Goal: Information Seeking & Learning: Learn about a topic

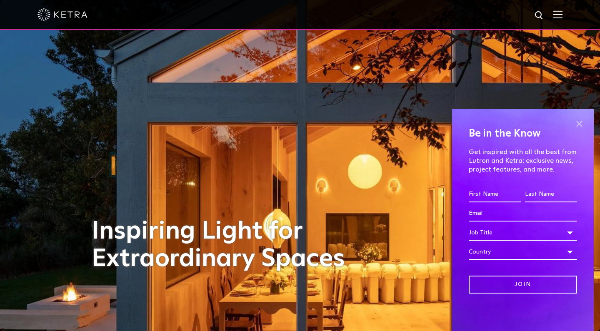
click at [579, 123] on span at bounding box center [579, 124] width 13 height 13
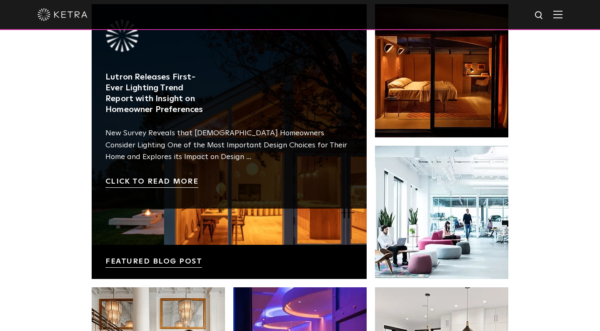
scroll to position [1392, 0]
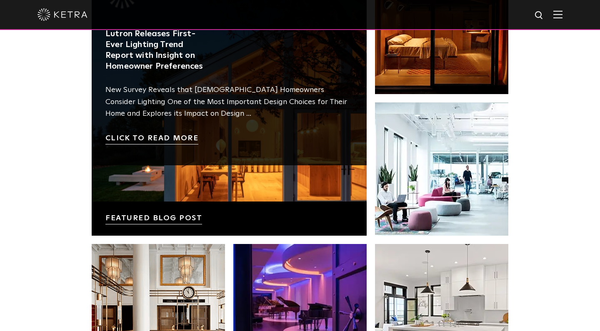
click at [170, 134] on link at bounding box center [229, 98] width 275 height 275
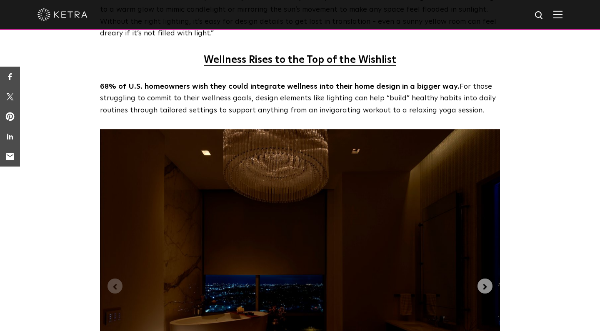
scroll to position [1919, 0]
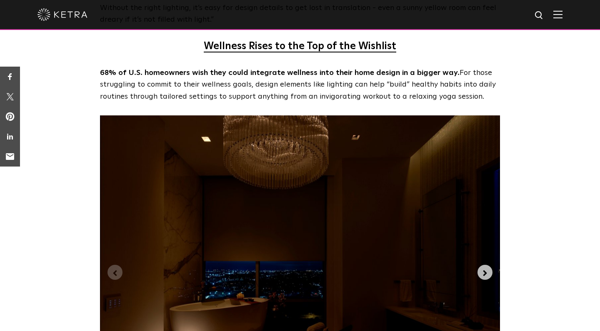
click at [486, 269] on icon "Next slide" at bounding box center [485, 273] width 9 height 9
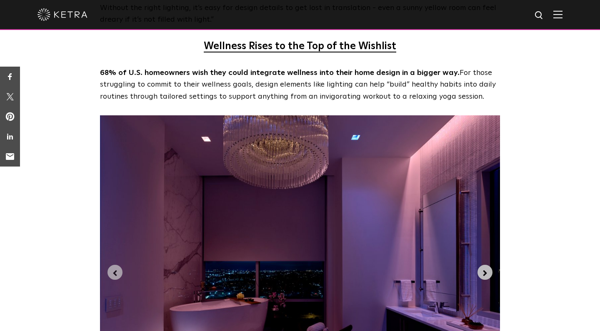
click at [486, 269] on icon "Next slide" at bounding box center [485, 273] width 9 height 9
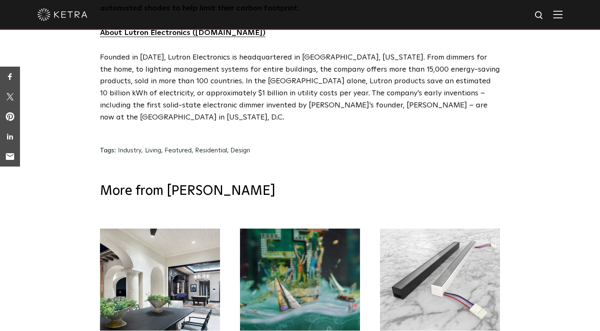
scroll to position [4120, 0]
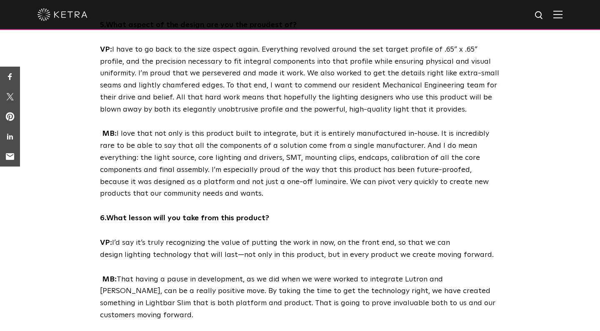
scroll to position [1840, 0]
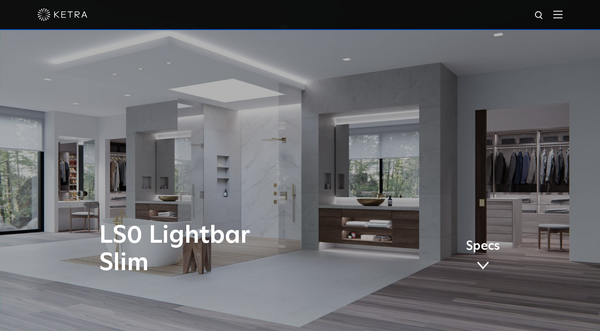
click at [304, 168] on div "LS0 Lightbar Slim Specs" at bounding box center [300, 165] width 600 height 331
click at [300, 163] on div "LS0 Lightbar Slim Specs" at bounding box center [300, 165] width 600 height 331
click at [307, 169] on div "LS0 Lightbar Slim Specs" at bounding box center [300, 165] width 600 height 331
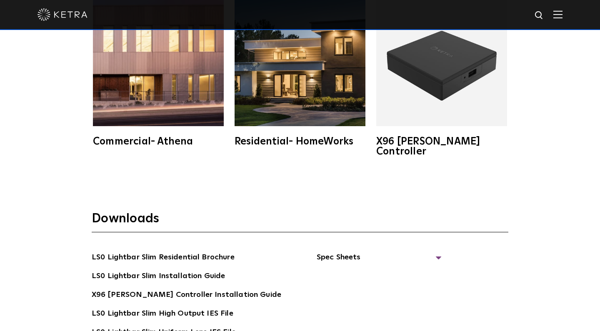
scroll to position [1418, 0]
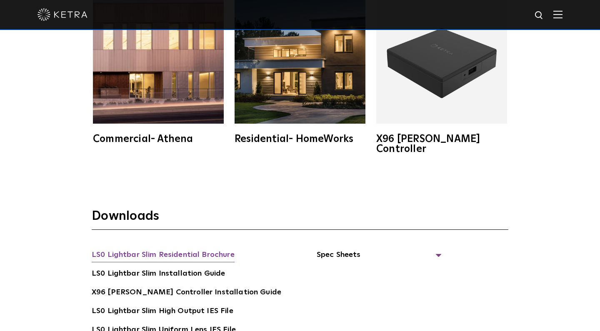
click at [203, 249] on link "LS0 Lightbar Slim Residential Brochure" at bounding box center [163, 255] width 143 height 13
